Goal: Task Accomplishment & Management: Use online tool/utility

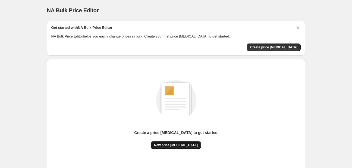
click at [186, 146] on span "New price [MEDICAL_DATA]" at bounding box center [176, 145] width 44 height 4
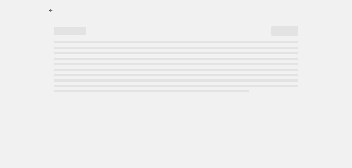
select select "percentage"
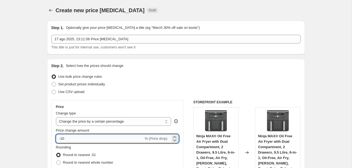
click at [98, 134] on input "-10" at bounding box center [100, 138] width 88 height 9
type input "-1"
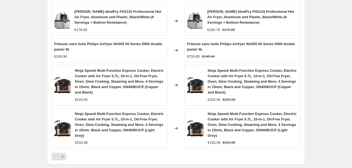
scroll to position [426, 0]
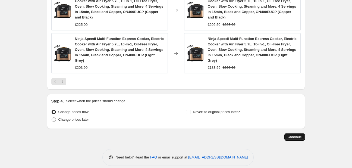
type input "-25"
click at [290, 135] on span "Continue" at bounding box center [294, 137] width 14 height 4
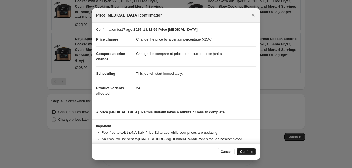
click at [240, 153] on button "Confirm" at bounding box center [246, 152] width 19 height 8
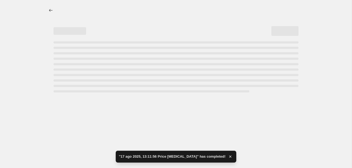
select select "percentage"
